Goal: Answer question/provide support

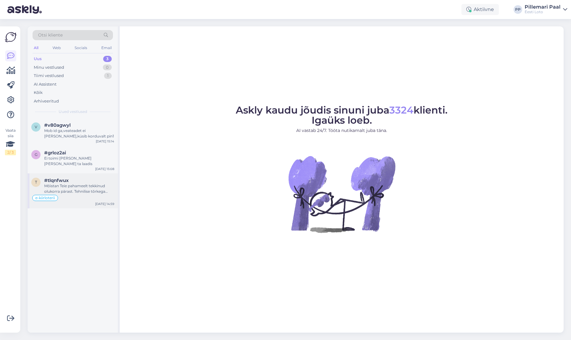
click at [70, 178] on div "#tlqnfwux" at bounding box center [79, 181] width 70 height 6
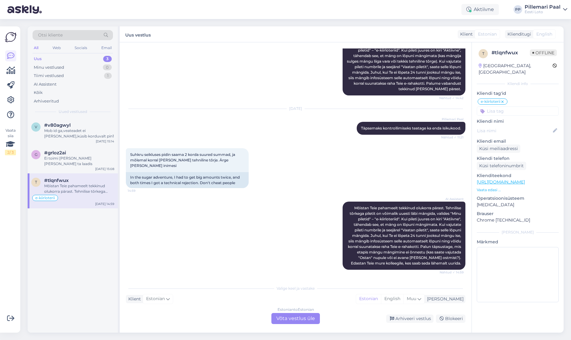
scroll to position [90, 0]
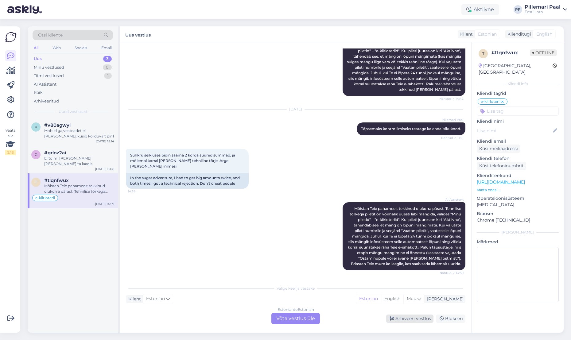
click at [409, 318] on div "Arhiveeri vestlus" at bounding box center [409, 319] width 47 height 8
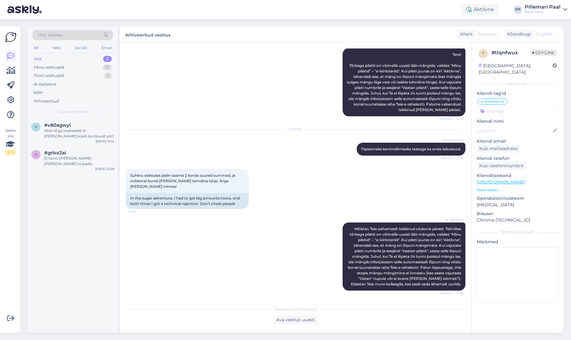
scroll to position [70, 0]
click at [43, 157] on div "g #grloz2ai Ei toimi [PERSON_NAME] [PERSON_NAME] ta laadis" at bounding box center [72, 158] width 83 height 17
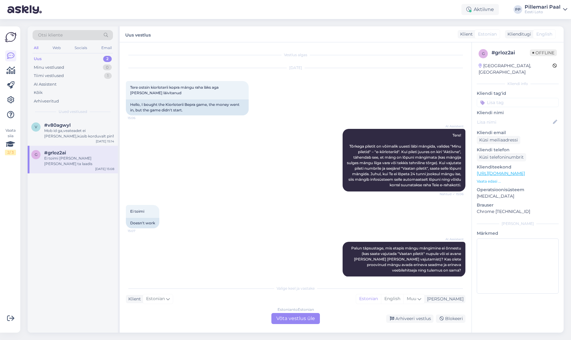
scroll to position [44, 0]
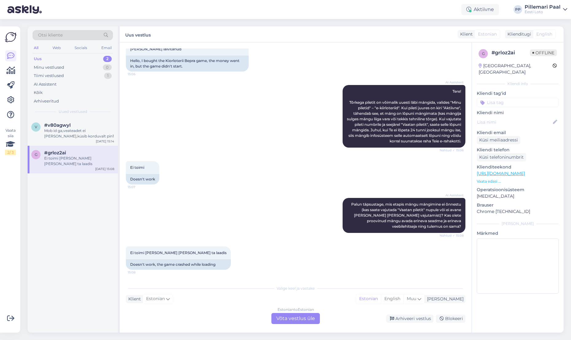
click at [295, 318] on div "Estonian to Estonian Võta vestlus üle" at bounding box center [295, 318] width 48 height 11
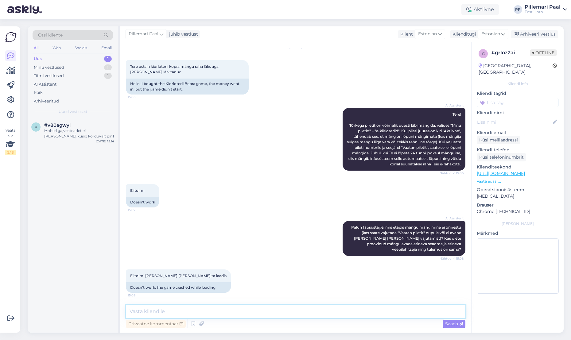
click at [293, 313] on textarea at bounding box center [295, 311] width 339 height 13
type textarea "Täpsemaks kontrollimiseks teatage enda isikukood."
drag, startPoint x: 269, startPoint y: 313, endPoint x: 282, endPoint y: 317, distance: 14.1
click at [269, 313] on textarea "Täpsemaks kontrollimiseks teatage enda isikukood." at bounding box center [295, 311] width 339 height 13
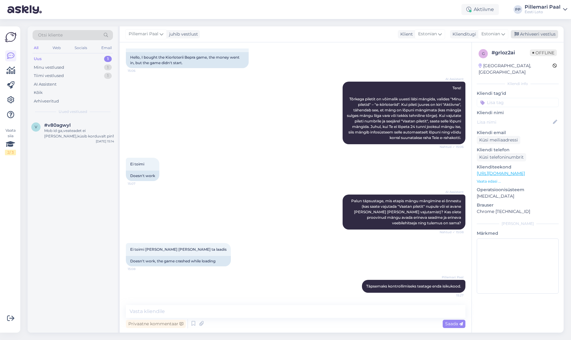
click at [536, 33] on div "Arhiveeri vestlus" at bounding box center [534, 34] width 47 height 8
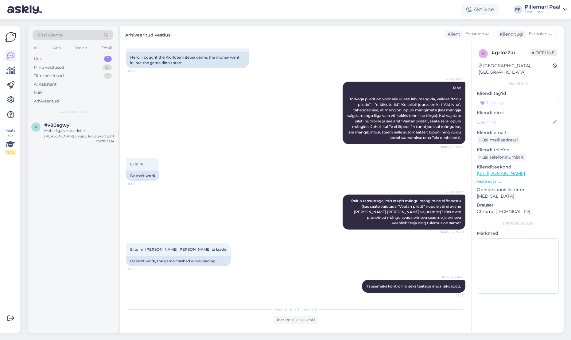
click at [509, 98] on input at bounding box center [518, 102] width 82 height 9
type input "e-kiir"
click at [526, 116] on div "e-kiirloterii" at bounding box center [518, 119] width 26 height 6
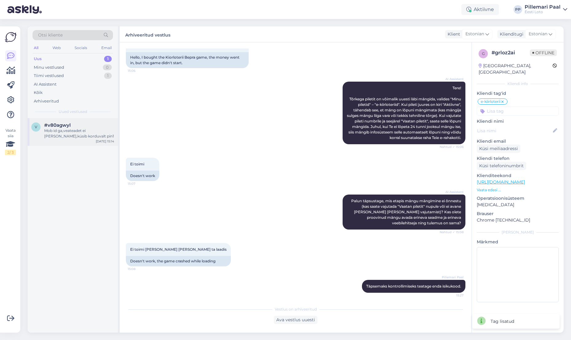
click at [59, 135] on div "Mob id ga,veateadet ei [PERSON_NAME],küsib korduvalt pin1" at bounding box center [79, 133] width 70 height 11
